Goal: Contribute content: Contribute content

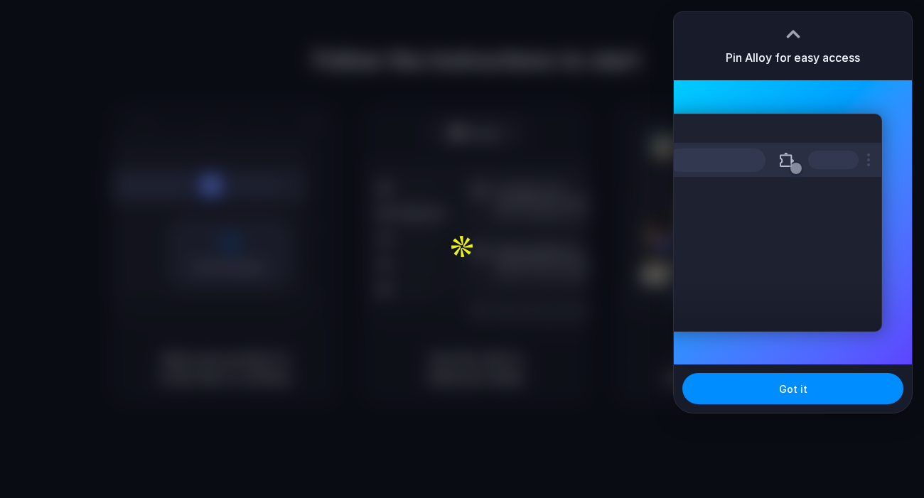
click at [476, 250] on div at bounding box center [476, 250] width 0 height 0
click at [786, 380] on button "Got it" at bounding box center [793, 388] width 221 height 31
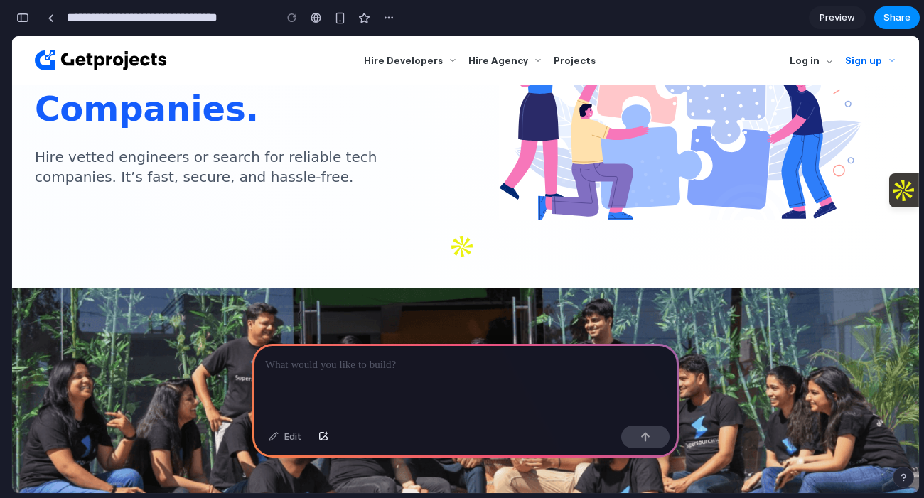
scroll to position [260, 0]
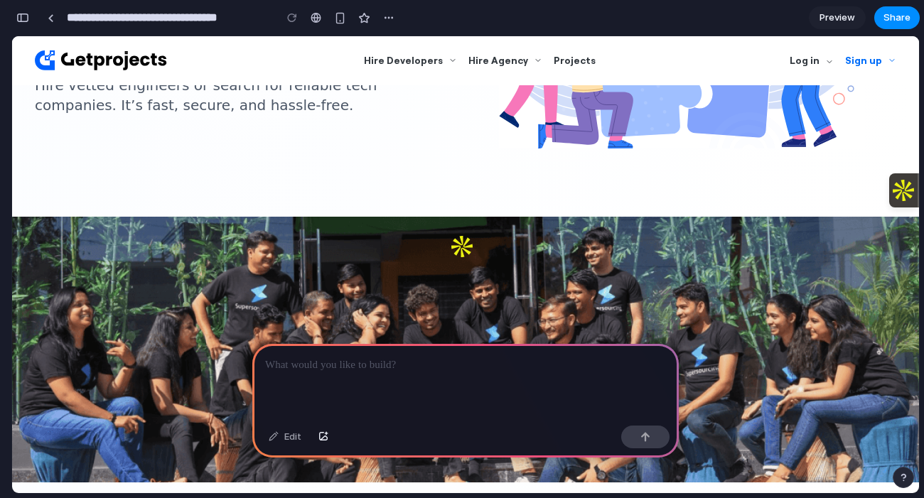
click at [393, 379] on div at bounding box center [465, 382] width 427 height 76
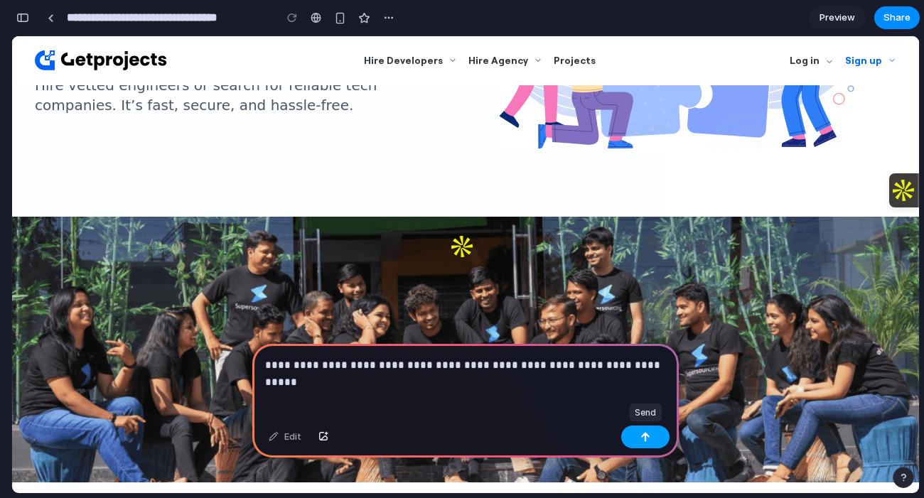
click at [651, 427] on button "button" at bounding box center [645, 437] width 48 height 23
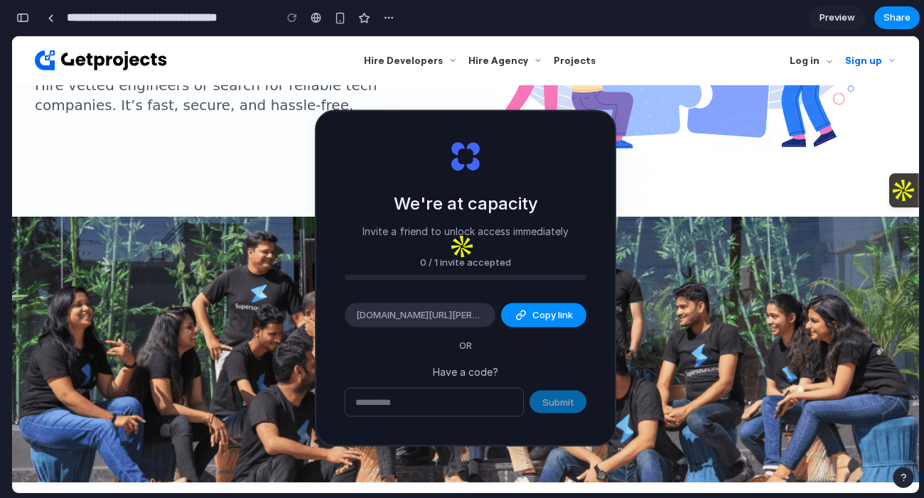
click at [422, 409] on input "text" at bounding box center [435, 402] width 178 height 28
click at [706, 119] on img at bounding box center [681, 23] width 364 height 252
click at [710, 97] on img at bounding box center [681, 23] width 364 height 252
